Goal: Find specific page/section: Find specific page/section

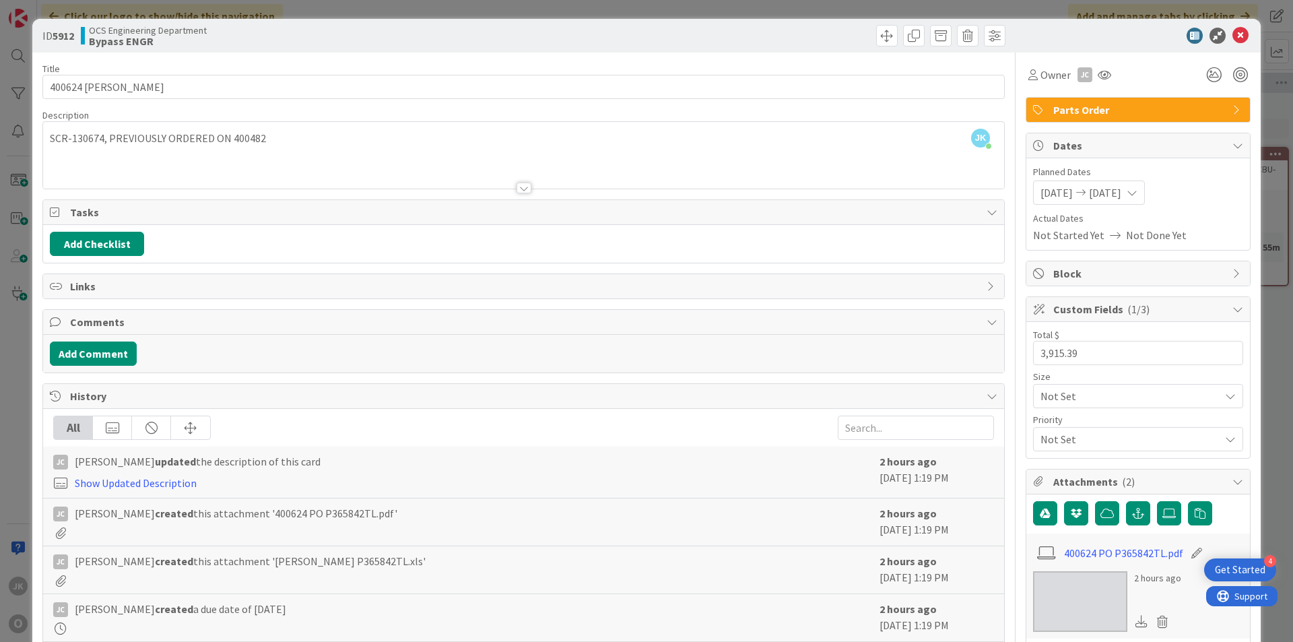
scroll to position [0, 1167]
click at [1234, 32] on icon at bounding box center [1240, 36] width 16 height 16
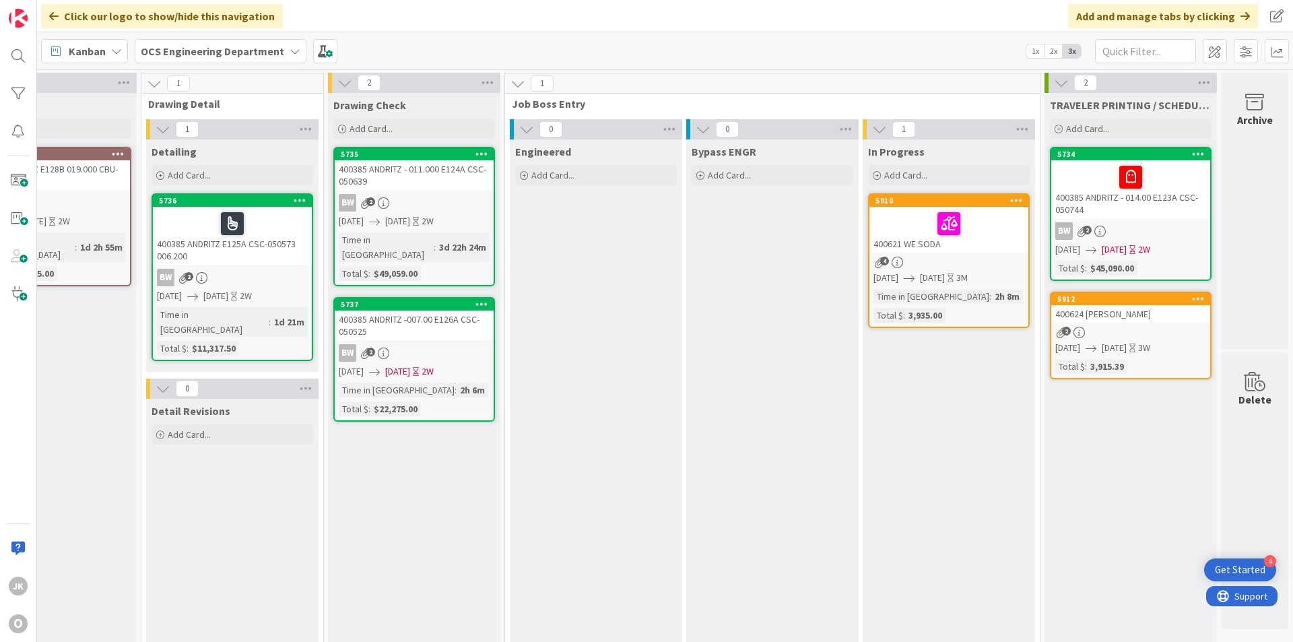
click at [1139, 323] on link "5912 400624 ASTEC [PERSON_NAME] 2 [DATE] [DATE] 3W Total $ : 3,915.39" at bounding box center [1131, 336] width 162 height 88
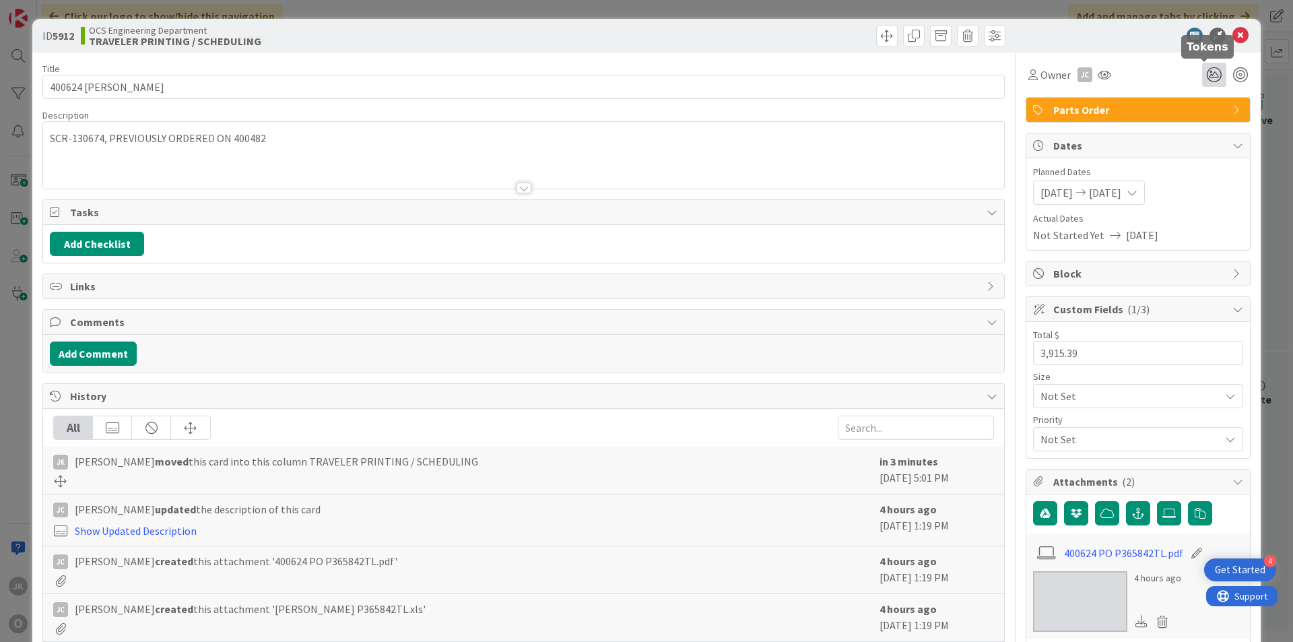
click at [1202, 71] on icon at bounding box center [1214, 75] width 24 height 24
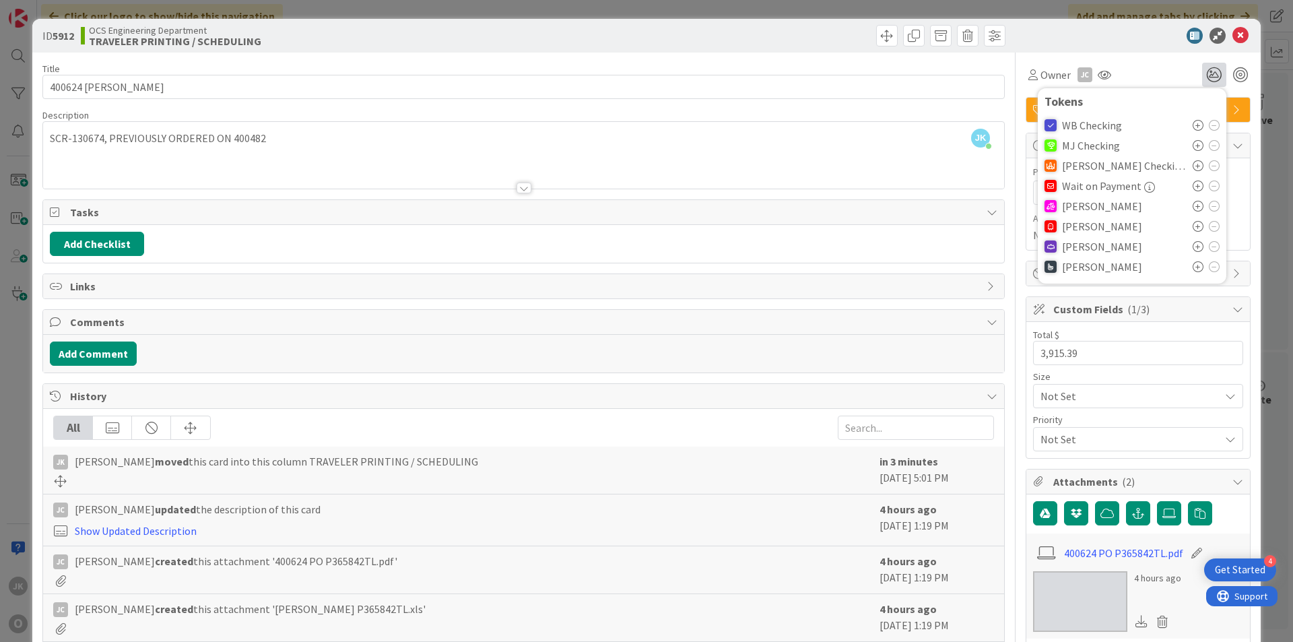
click at [1192, 208] on icon at bounding box center [1197, 206] width 11 height 11
click at [1232, 39] on icon at bounding box center [1240, 36] width 16 height 16
